Goal: Transaction & Acquisition: Purchase product/service

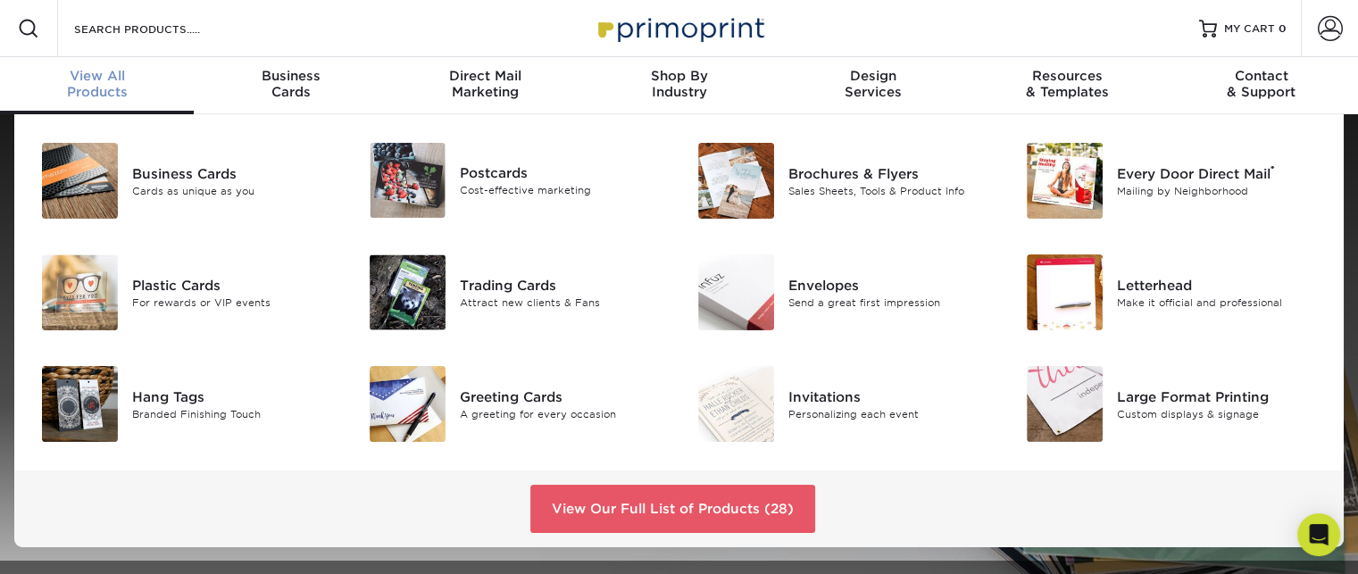
click at [82, 81] on span "View All" at bounding box center [97, 76] width 194 height 16
click at [482, 281] on div "Trading Cards" at bounding box center [562, 285] width 205 height 20
click at [409, 389] on img at bounding box center [408, 404] width 76 height 76
